Goal: Check status: Check status

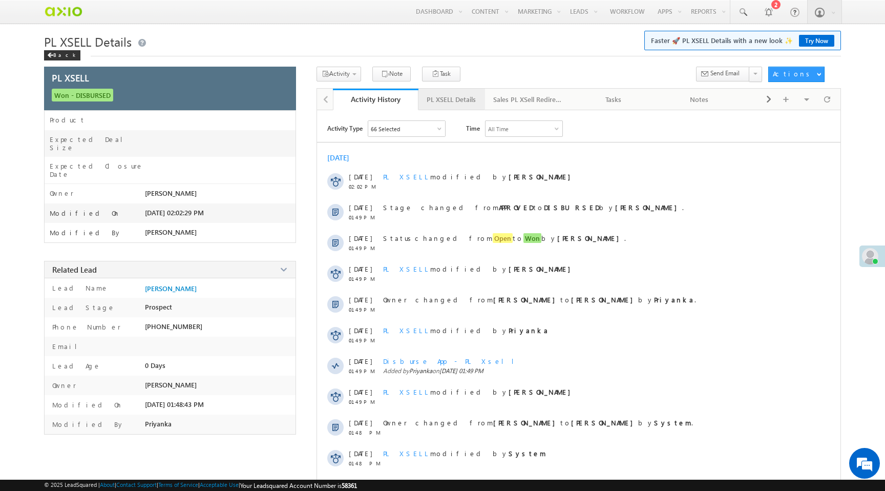
click at [433, 105] on div "PL XSELL Details" at bounding box center [451, 99] width 49 height 12
